Goal: Information Seeking & Learning: Understand process/instructions

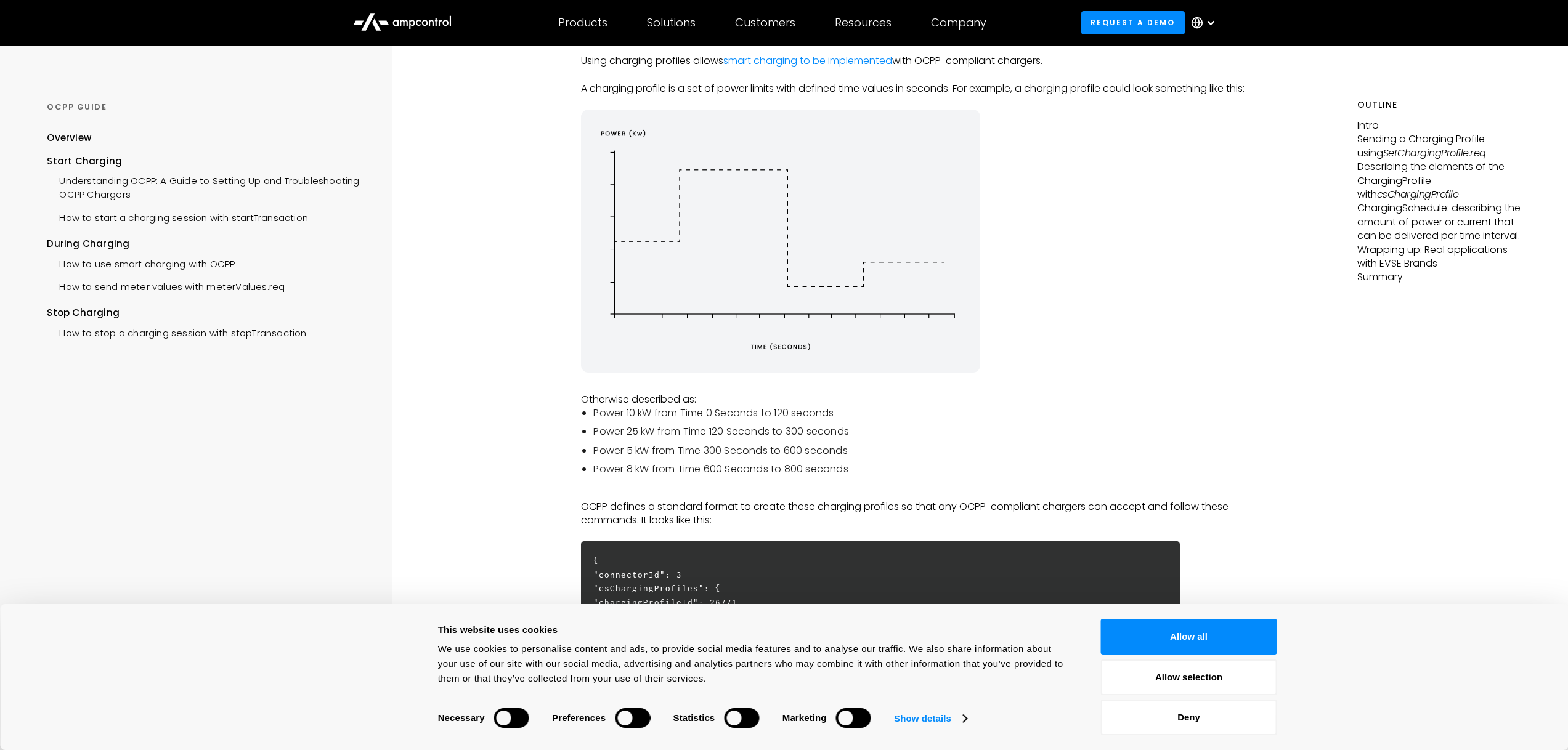
scroll to position [320, 0]
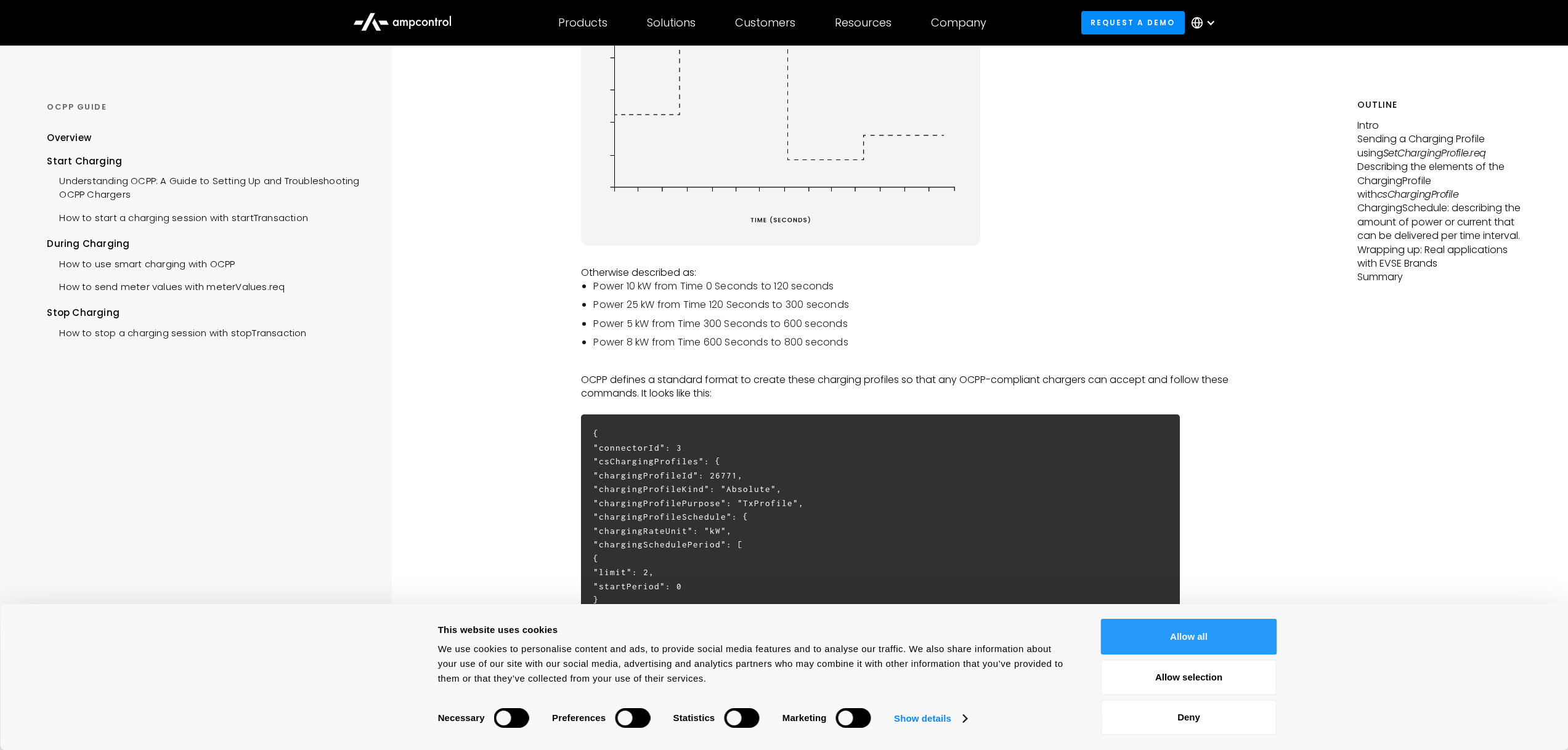
click at [1210, 631] on button "Allow all" at bounding box center [1188, 637] width 176 height 35
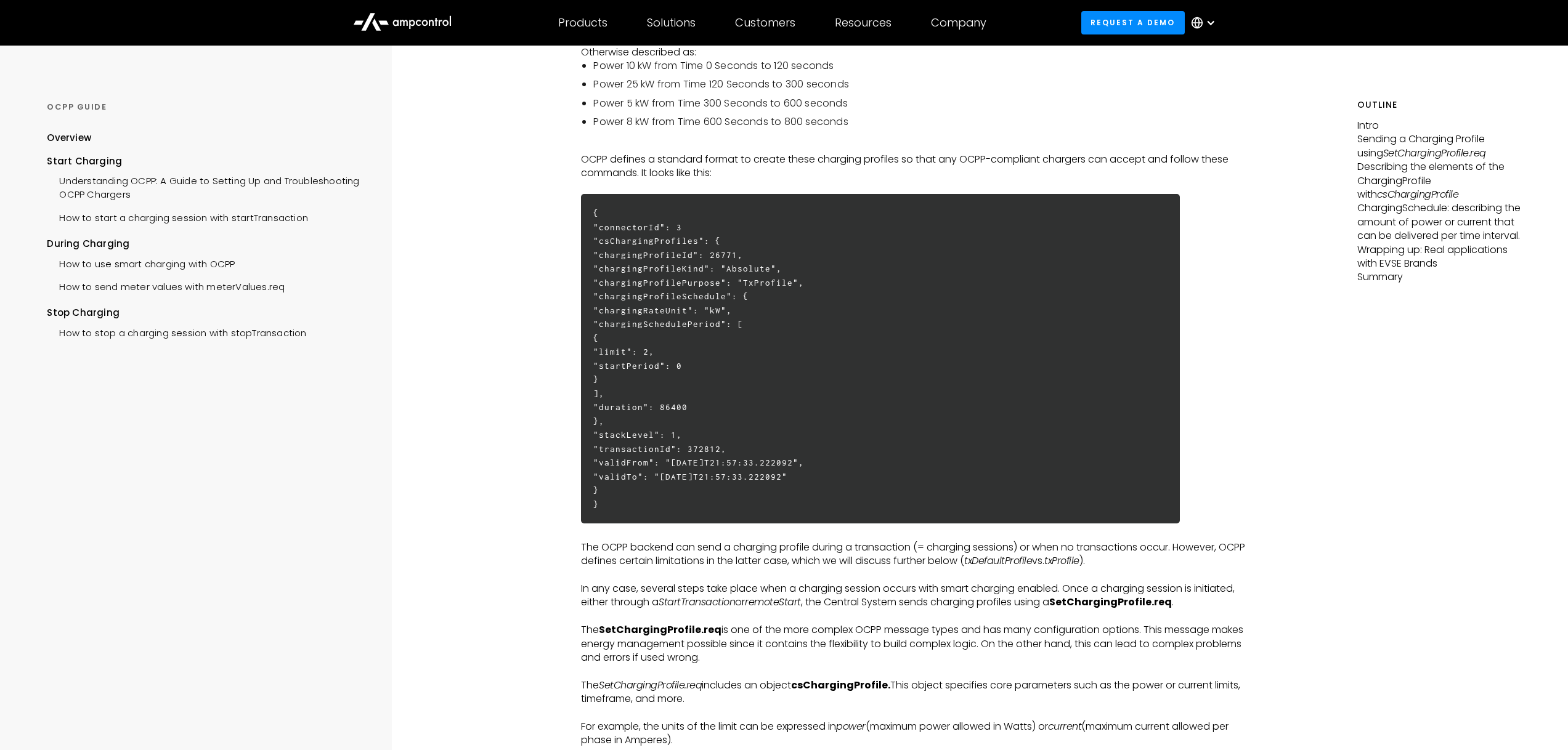
scroll to position [603, 0]
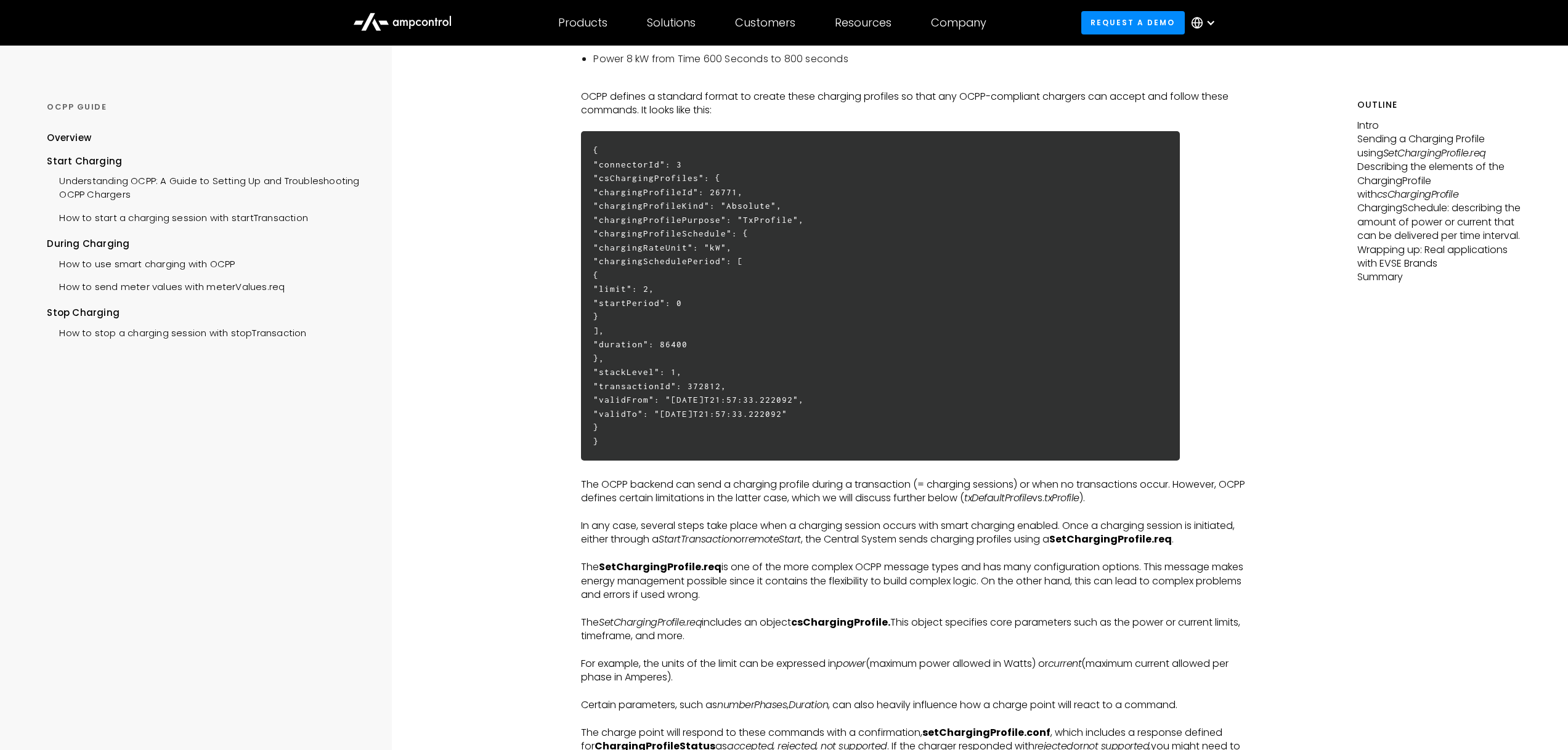
click at [705, 383] on h6 "{ "connectorId": 3 "csChargingProfiles": { "chargingProfileId": 26771, "chargin…" at bounding box center [880, 295] width 598 height 330
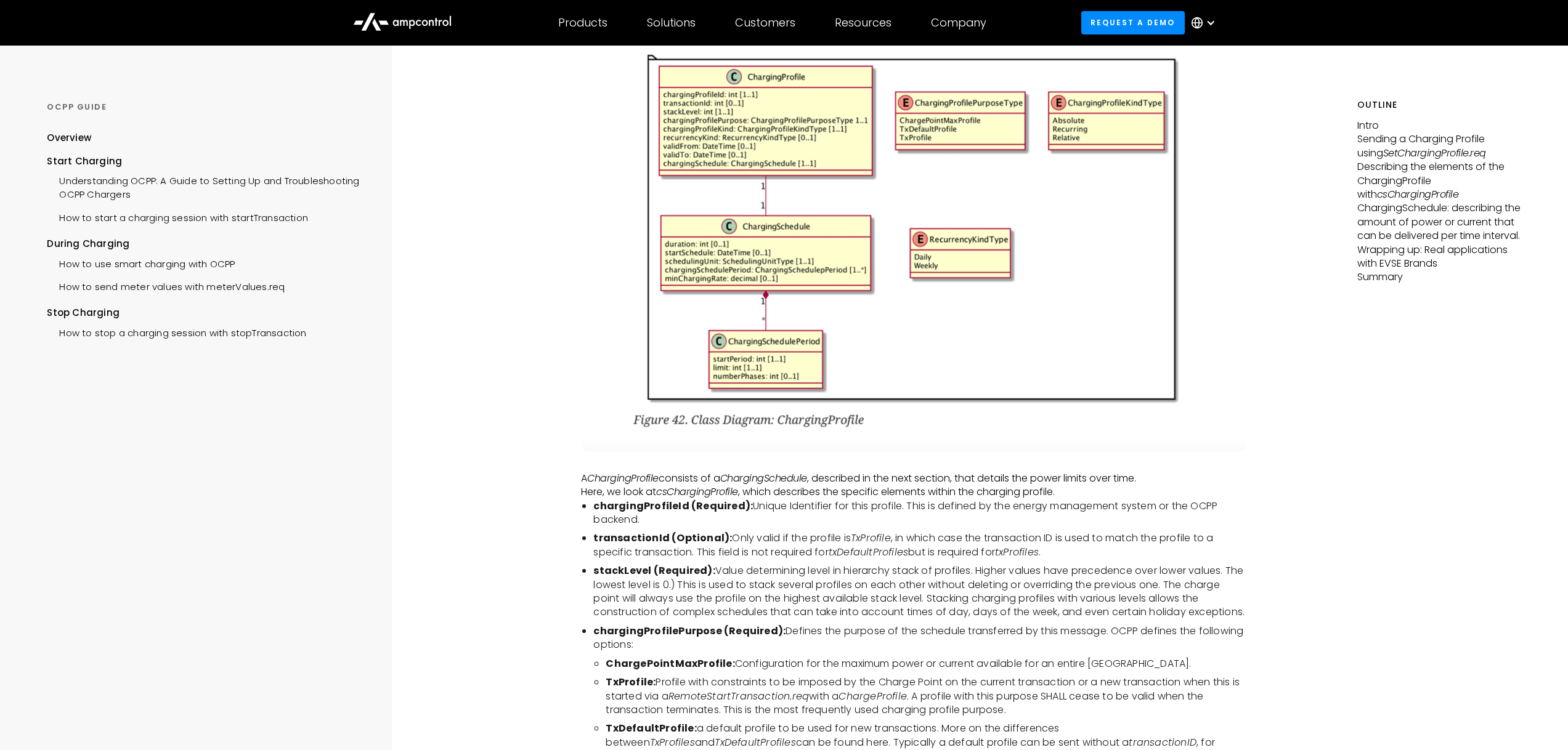
scroll to position [2242, 0]
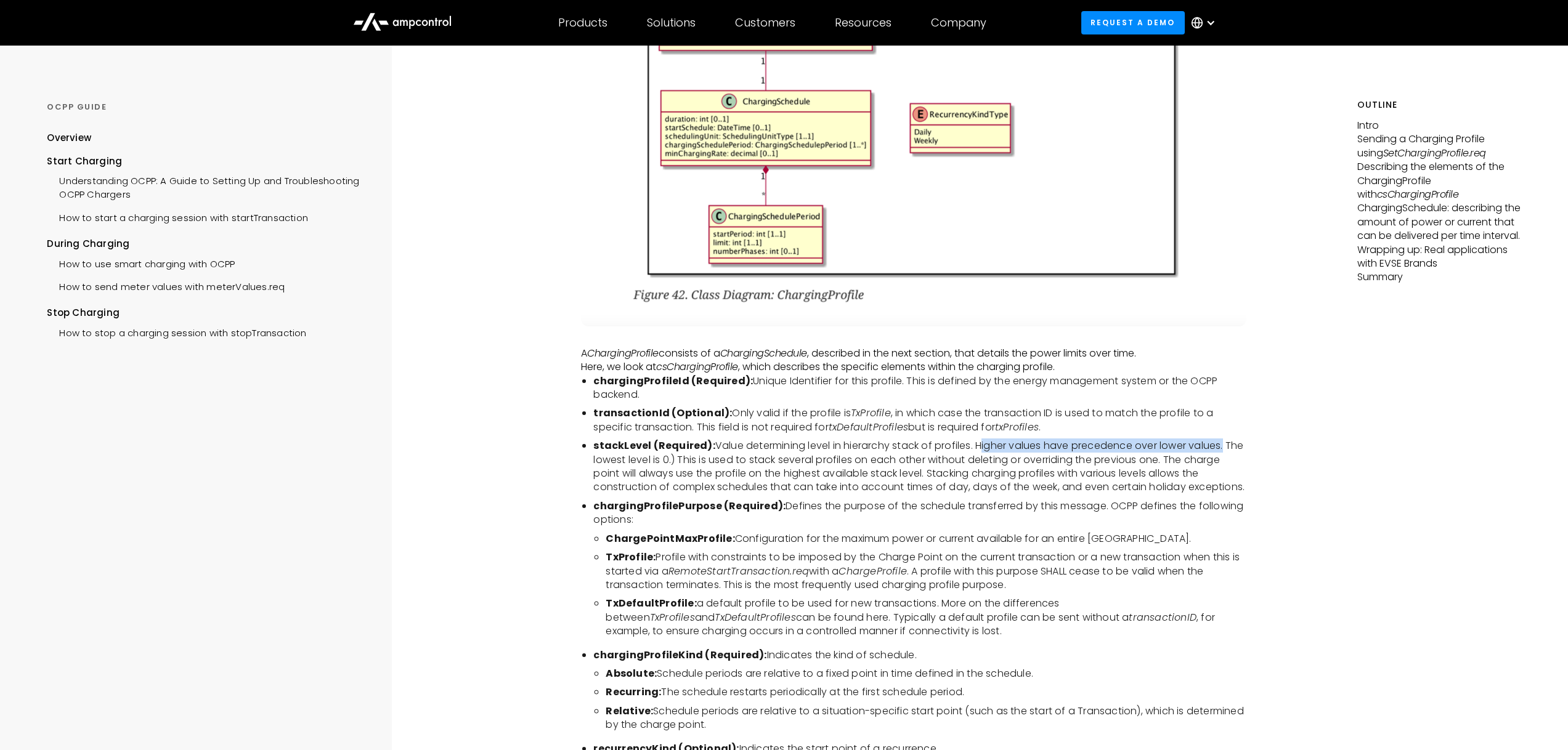
drag, startPoint x: 978, startPoint y: 459, endPoint x: 1227, endPoint y: 456, distance: 249.0
click at [1227, 456] on li "stackLevel (Required): Value determining level in hierarchy stack of profiles. …" at bounding box center [919, 467] width 653 height 55
copy li "Higher values have precedence over lower values"
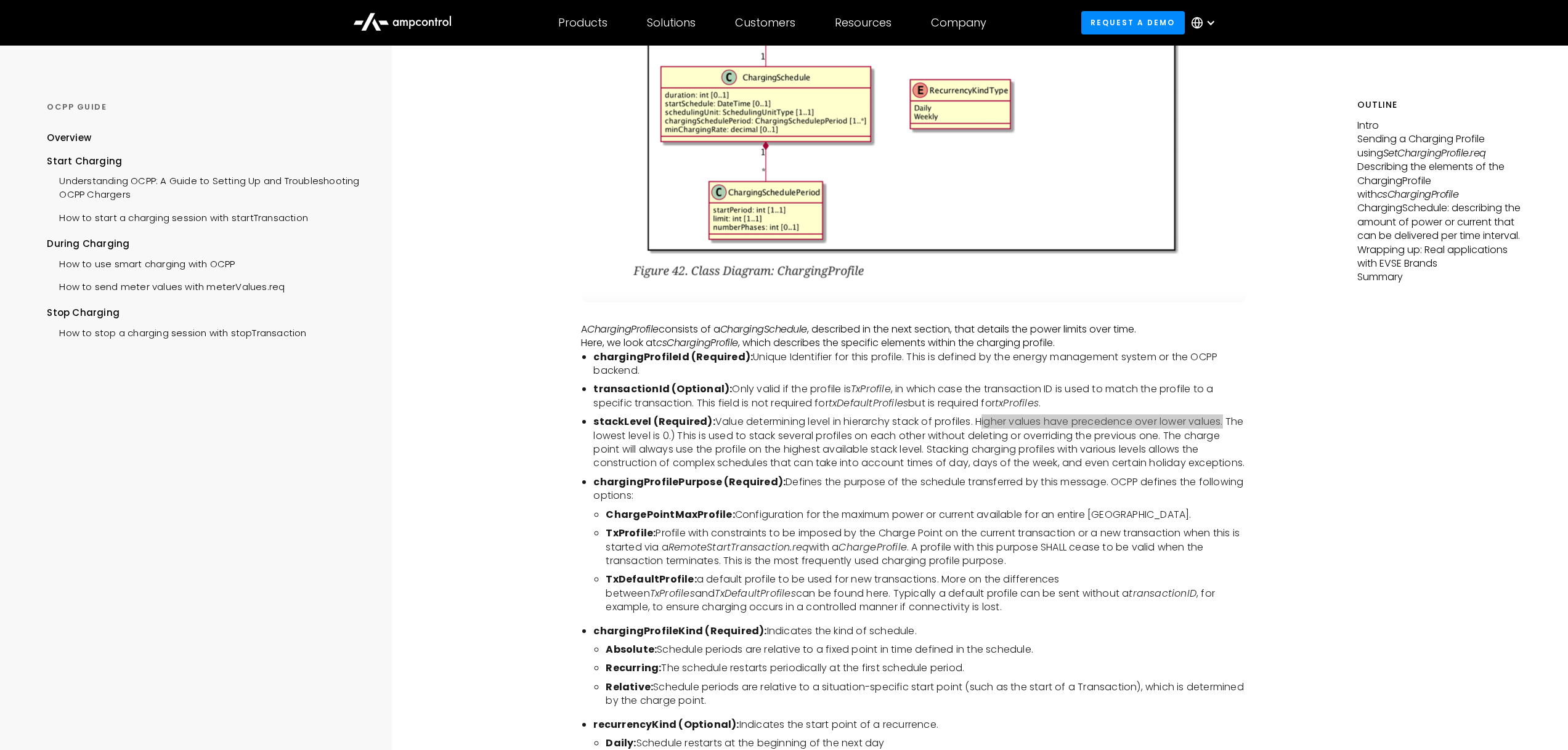
scroll to position [2275, 0]
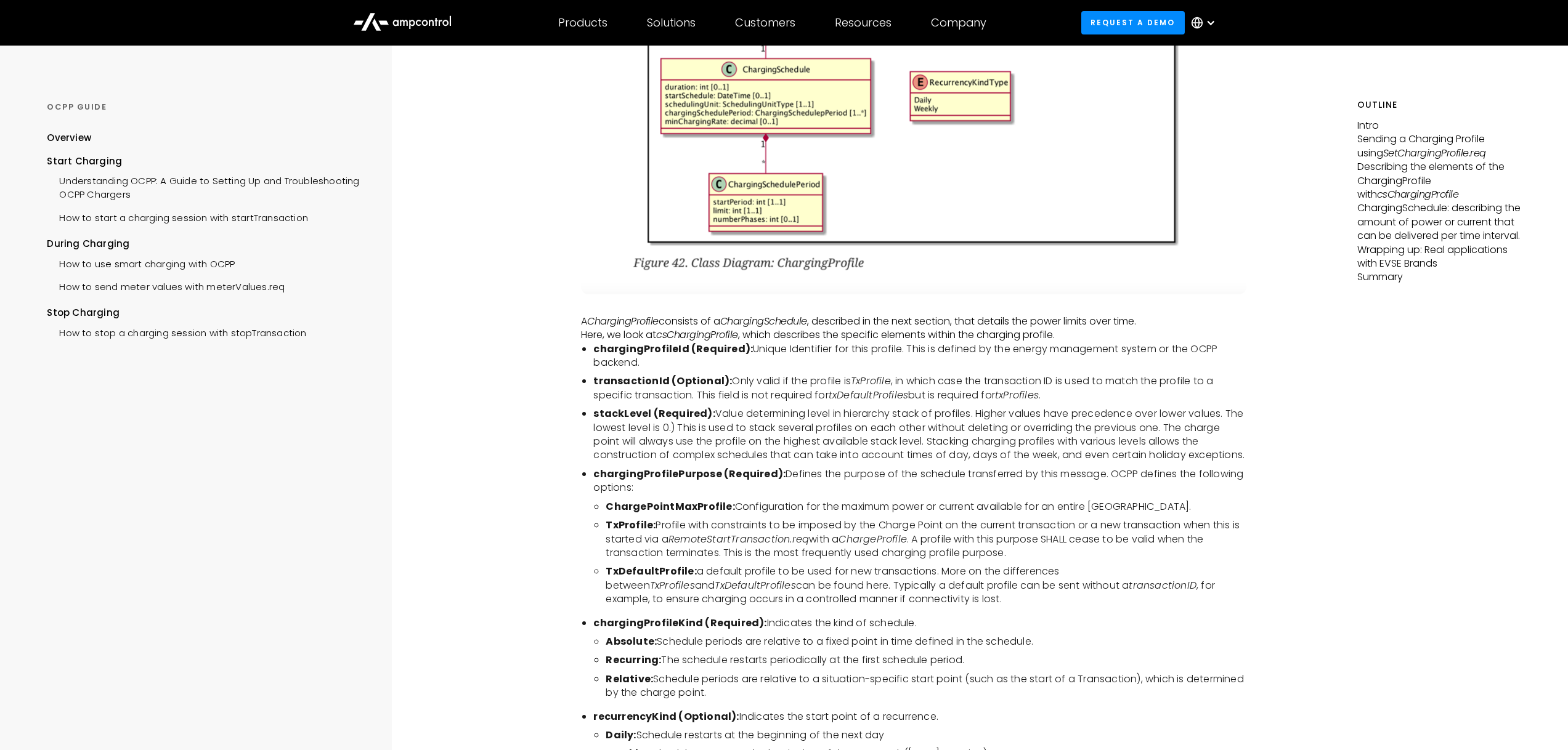
click at [628, 491] on ul "chargingProfileId (Required): Unique Identifier for this profile. This is defin…" at bounding box center [913, 603] width 665 height 522
copy b "chargingProfilePurpose"
